Goal: Find contact information: Find contact information

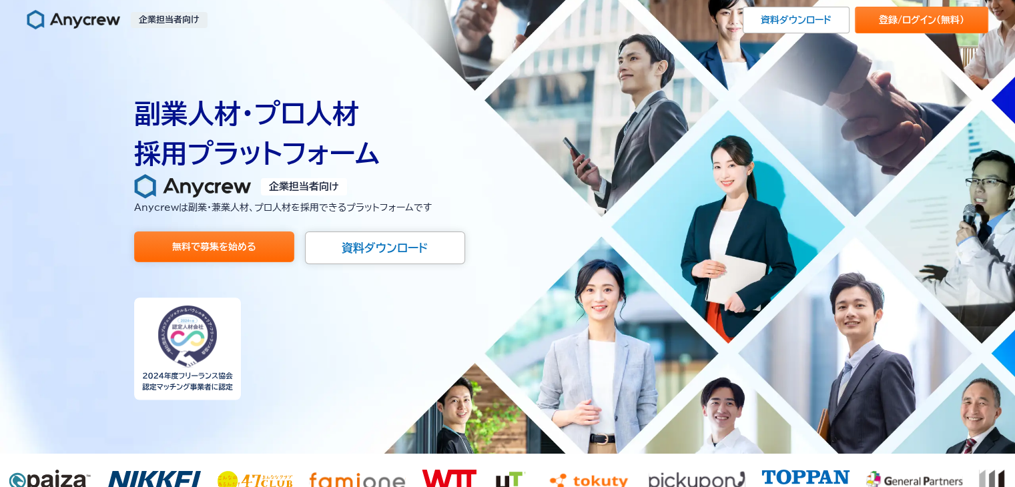
click at [184, 22] on p "企業担当者向け" at bounding box center [169, 20] width 77 height 16
drag, startPoint x: 168, startPoint y: 19, endPoint x: 256, endPoint y: 188, distance: 189.6
click at [168, 19] on p "企業担当者向け" at bounding box center [169, 20] width 77 height 16
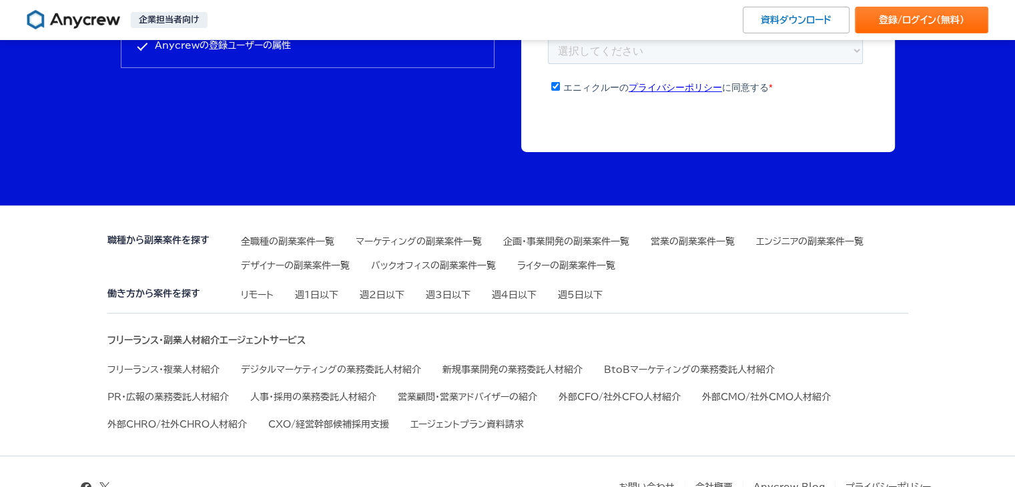
scroll to position [4589, 0]
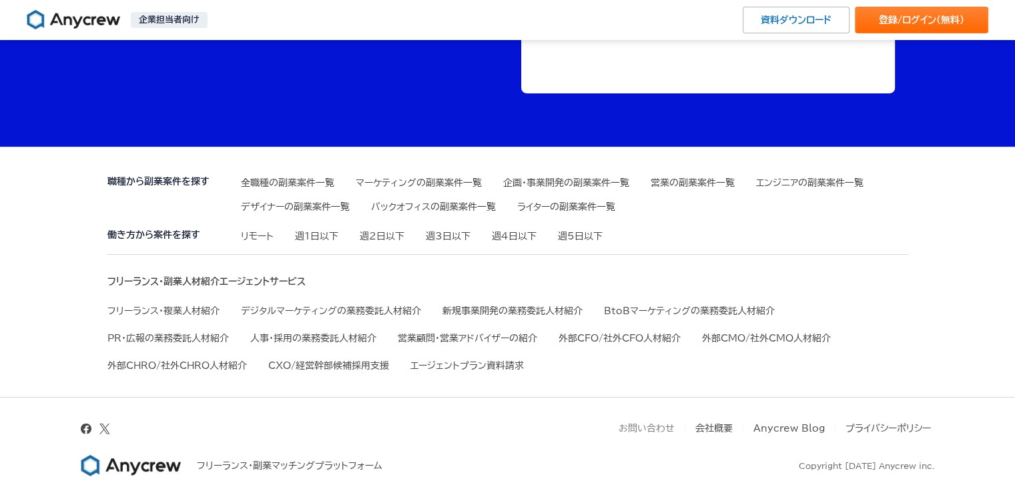
click at [636, 428] on link "お問い合わせ" at bounding box center [647, 428] width 56 height 9
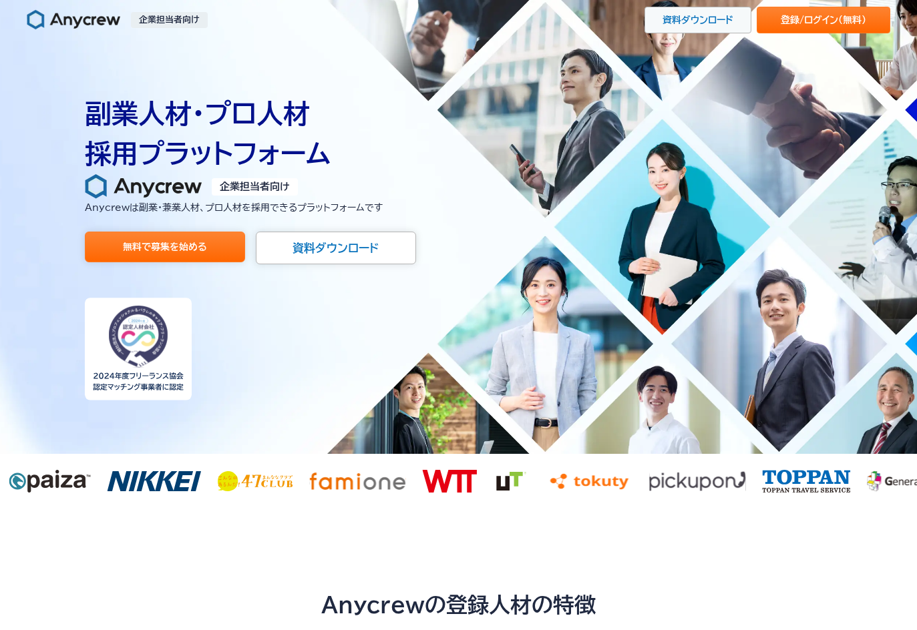
click at [704, 15] on link "資料ダウンロード" at bounding box center [697, 20] width 107 height 27
